Goal: Task Accomplishment & Management: Use online tool/utility

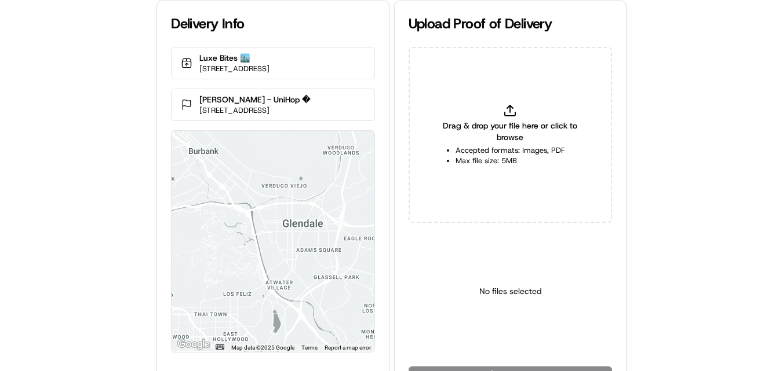
click at [508, 112] on icon at bounding box center [510, 111] width 14 height 14
type input "C:\fakepath\HtoC.PNG"
click at [497, 342] on html "Delivery Info Luxe Bites 🏙️ 3317 North Mission Road K1K1, Los AngelesLos Angele…" at bounding box center [391, 185] width 783 height 371
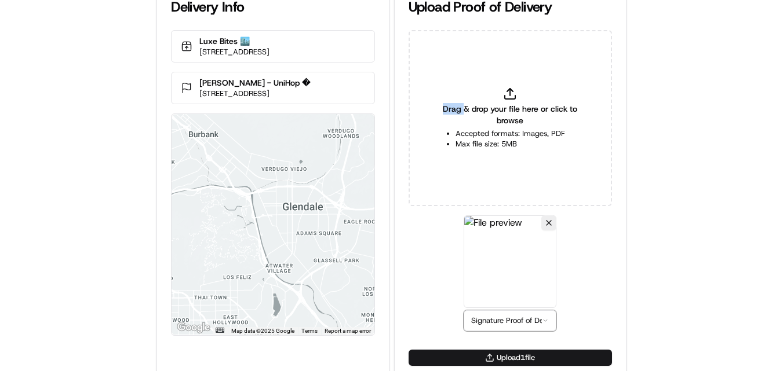
scroll to position [26, 0]
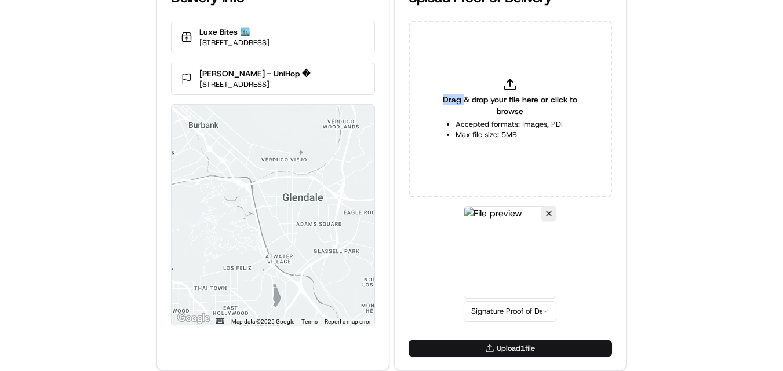
click at [498, 348] on button "Upload 1 file" at bounding box center [509, 349] width 203 height 16
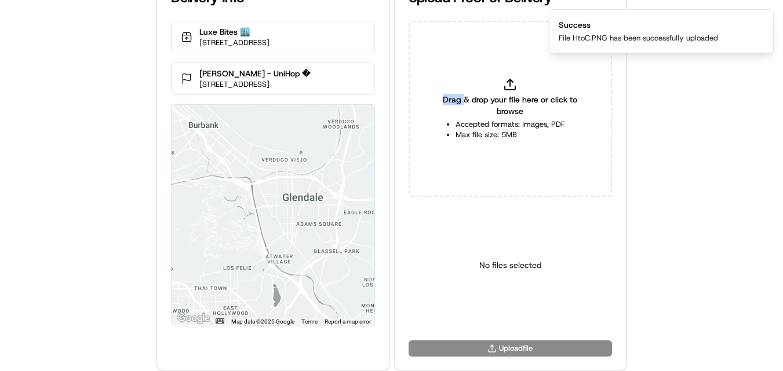
click at [758, 138] on div "Delivery Info Luxe Bites 🏙️ 3317 North Mission Road K1K1, Los AngelesLos Angele…" at bounding box center [391, 159] width 783 height 371
click at [720, 181] on div "Delivery Info Luxe Bites 🏙️ 3317 North Mission Road K1K1, Los AngelesLos Angele…" at bounding box center [391, 159] width 783 height 371
